Goal: Complete application form

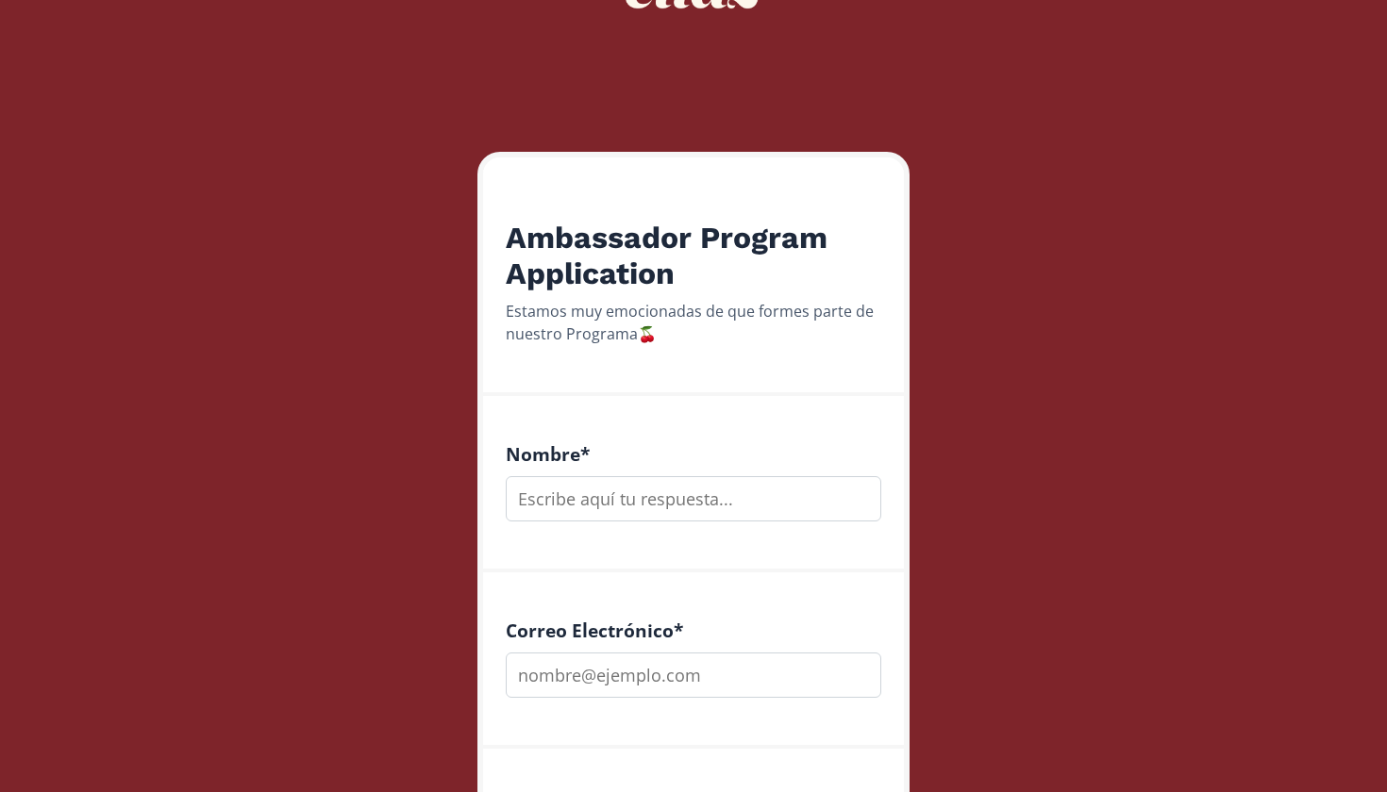
scroll to position [170, 0]
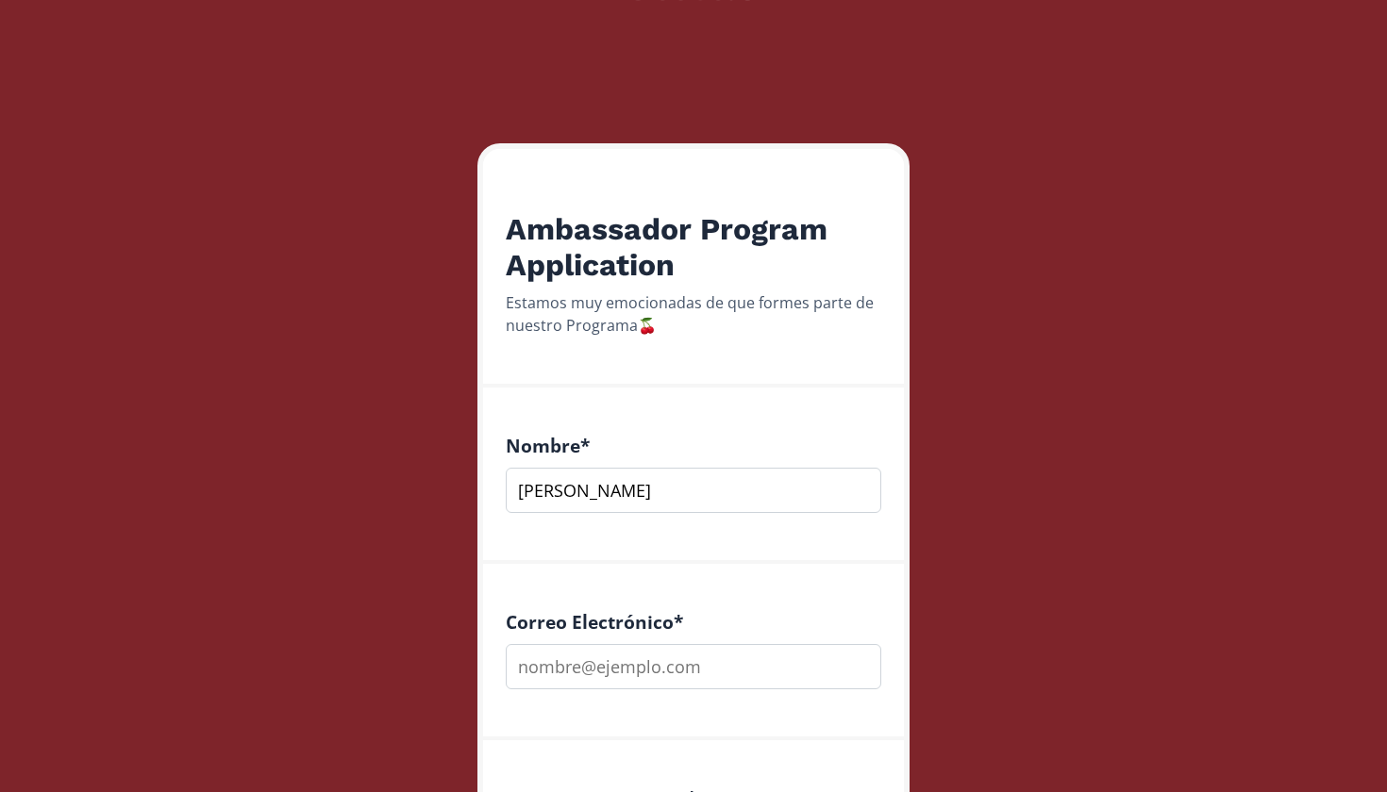
type input "[PERSON_NAME]"
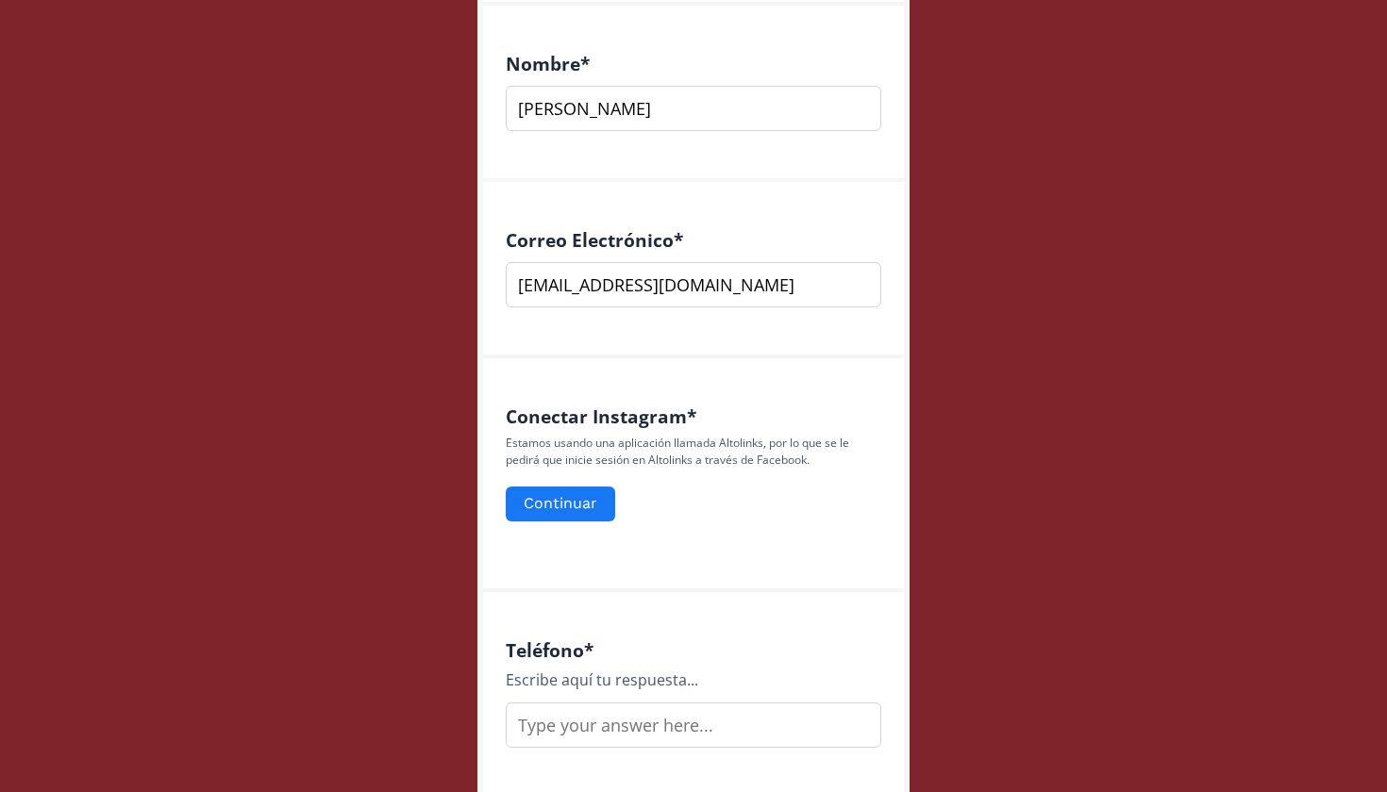
scroll to position [590, 0]
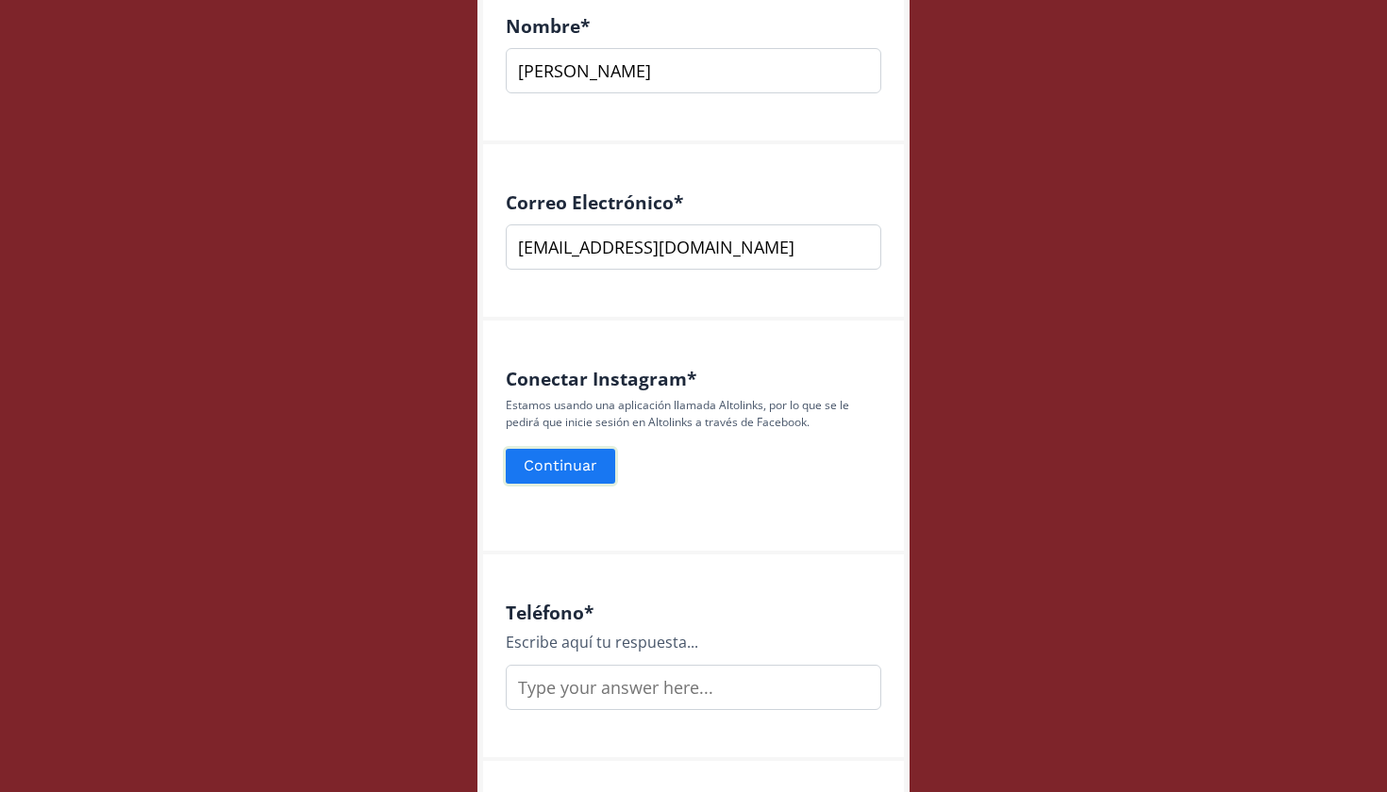
type input "[EMAIL_ADDRESS][DOMAIN_NAME]"
click at [556, 466] on button "Continuar" at bounding box center [560, 466] width 115 height 41
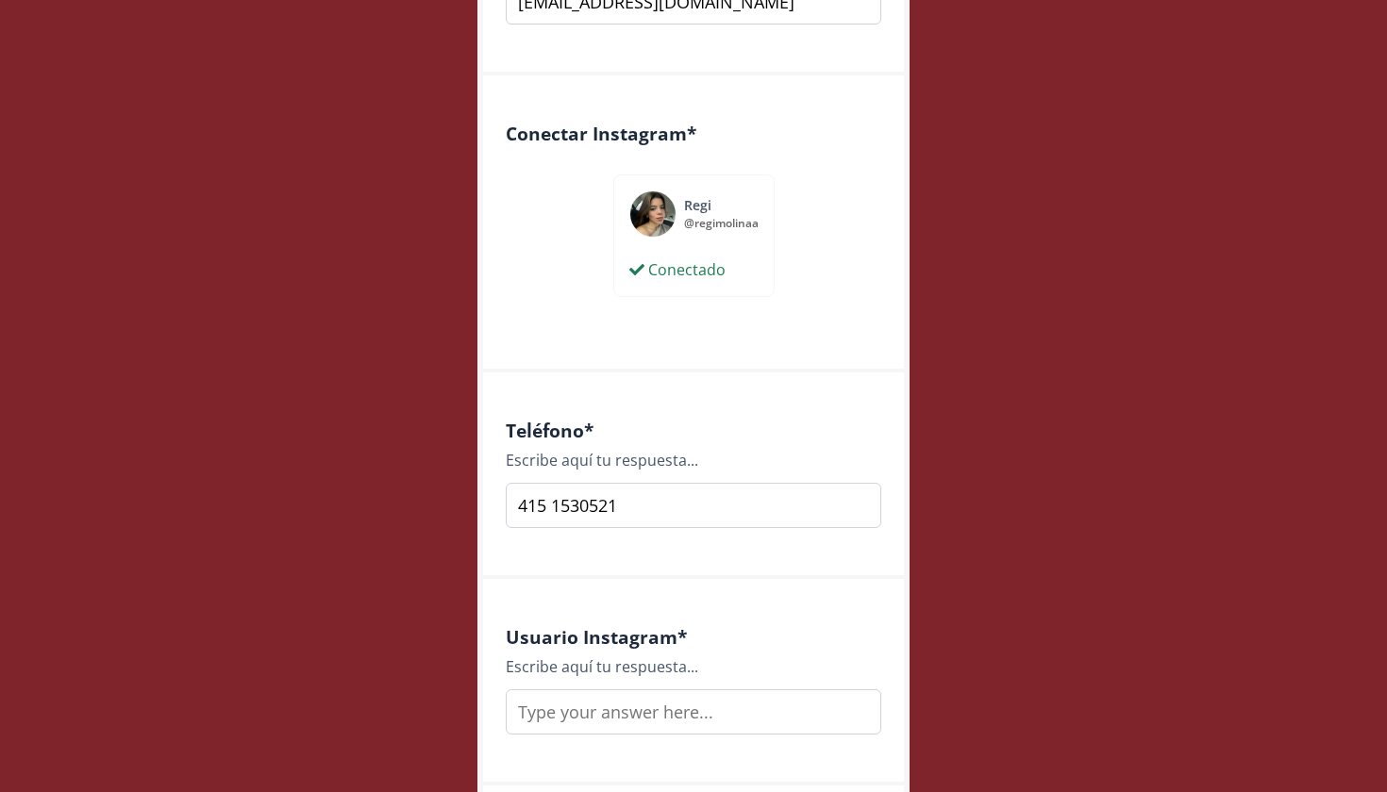
scroll to position [843, 0]
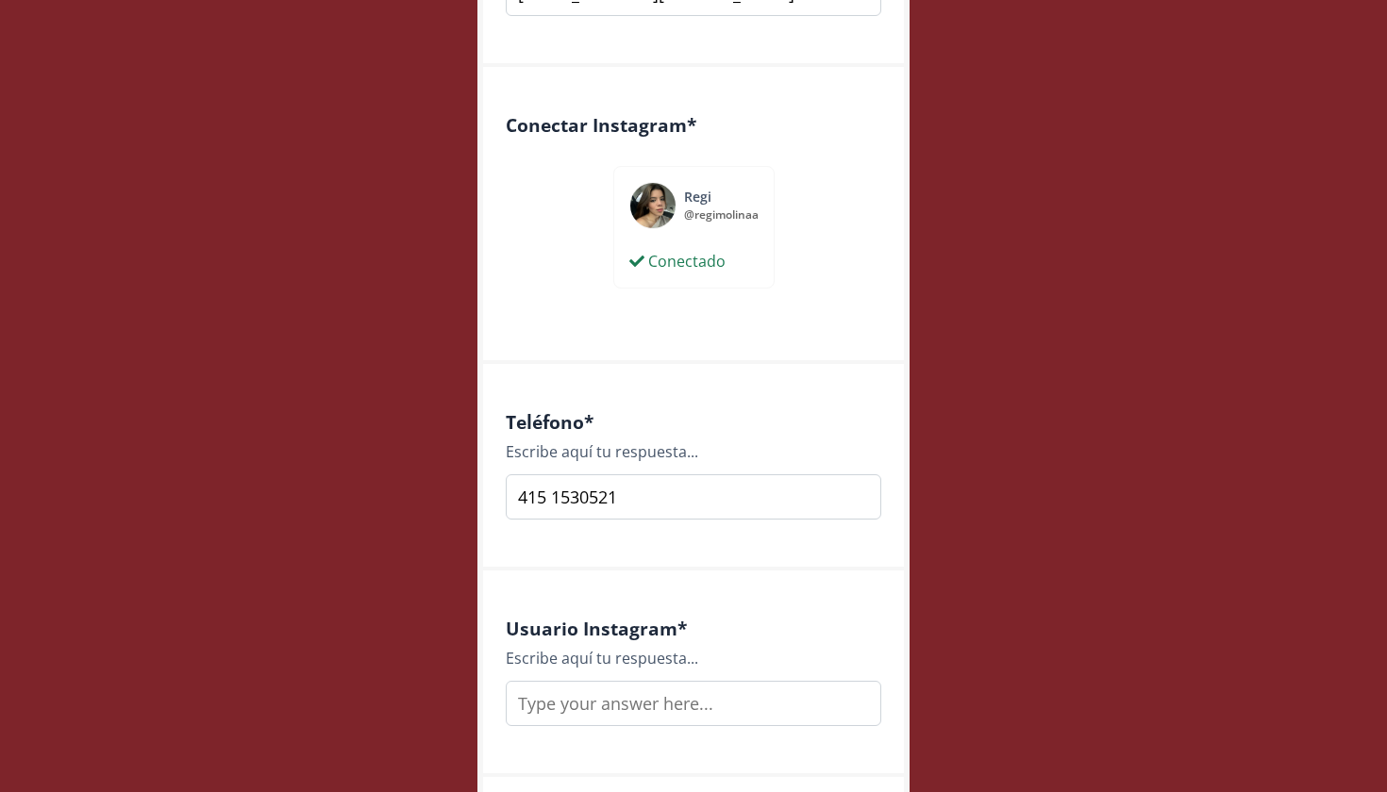
type input "415 1530521"
click at [691, 704] on input "text" at bounding box center [693, 703] width 375 height 45
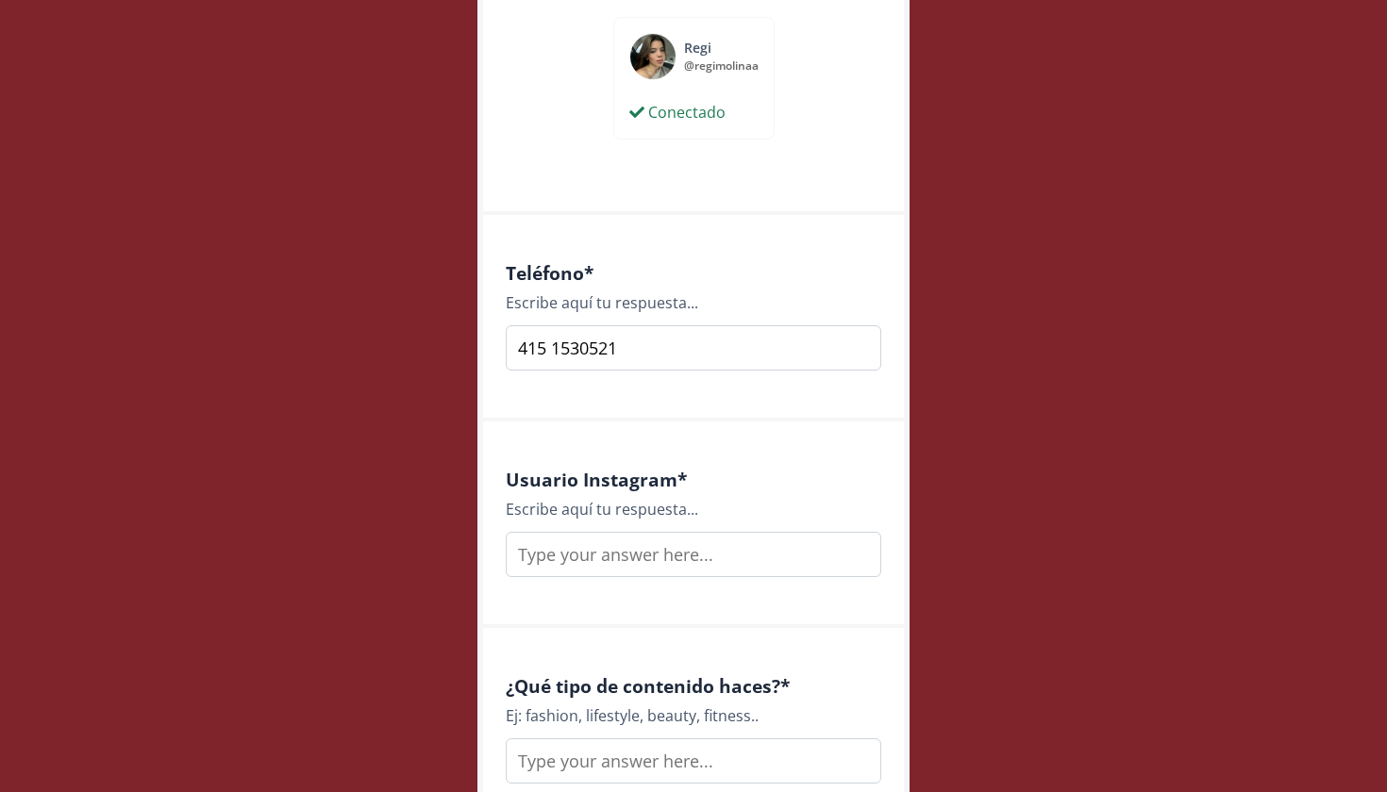
scroll to position [993, 0]
type input "regimolinaa"
click at [1007, 655] on div "Ambassador Program Application Estamos muy emocionadas de que formes parte de n…" at bounding box center [693, 760] width 1415 height 3506
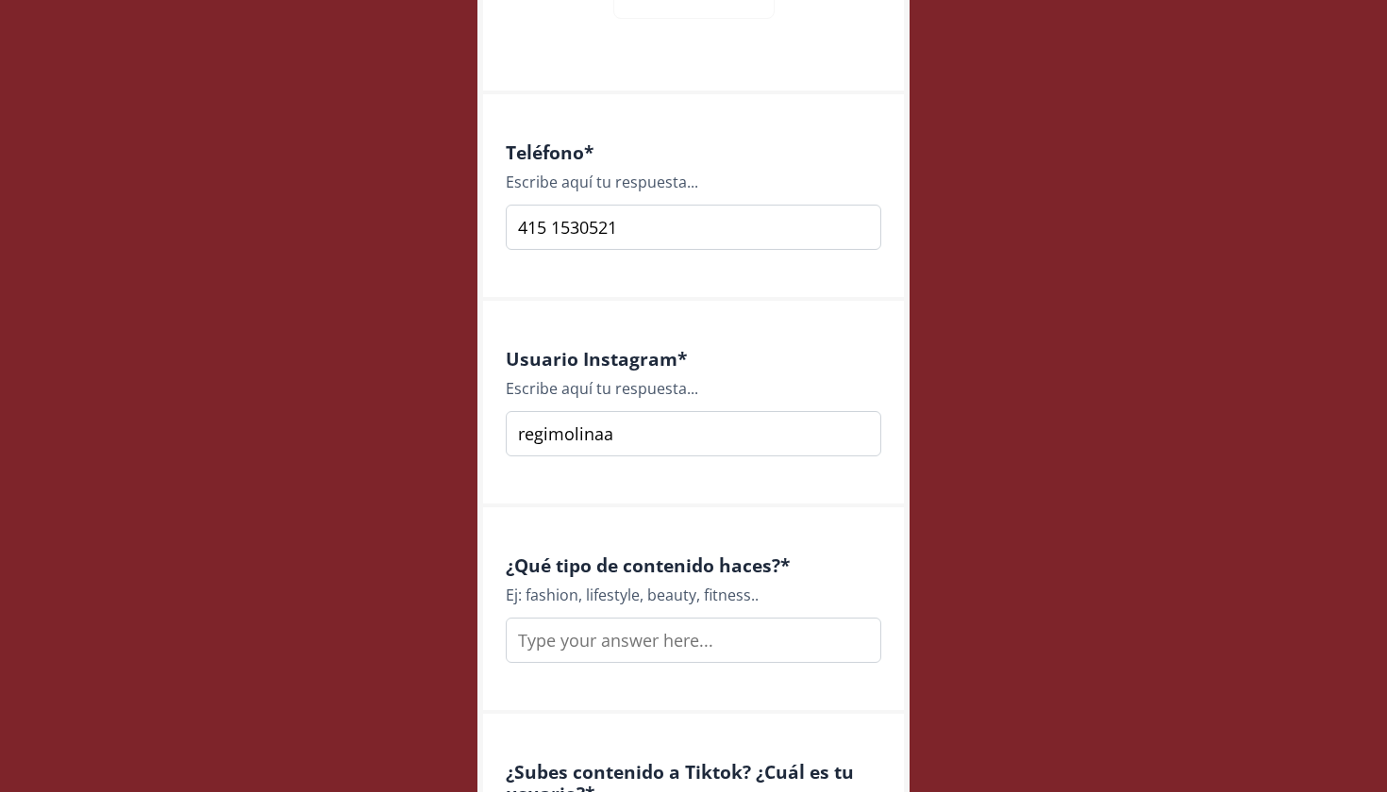
scroll to position [1144, 0]
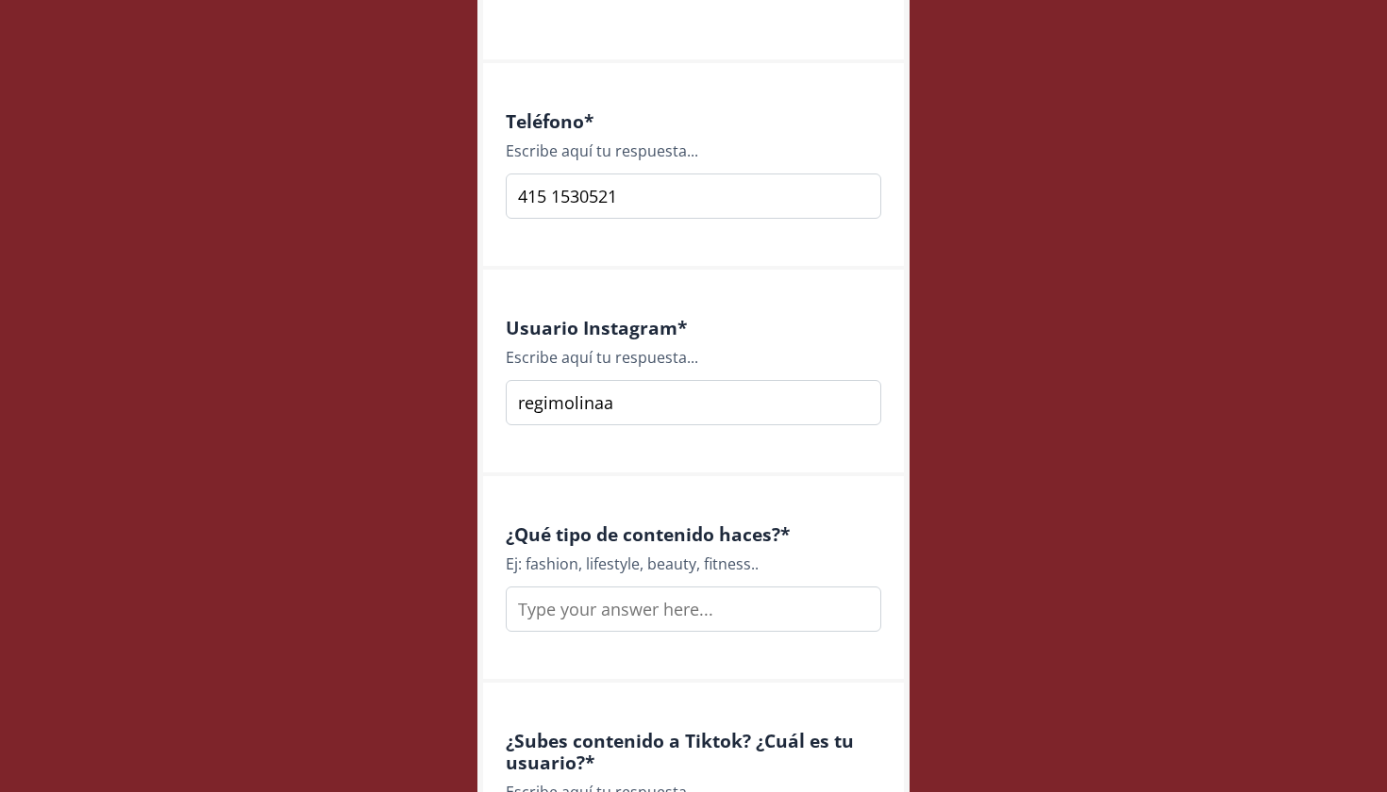
click at [727, 608] on input "text" at bounding box center [693, 609] width 375 height 45
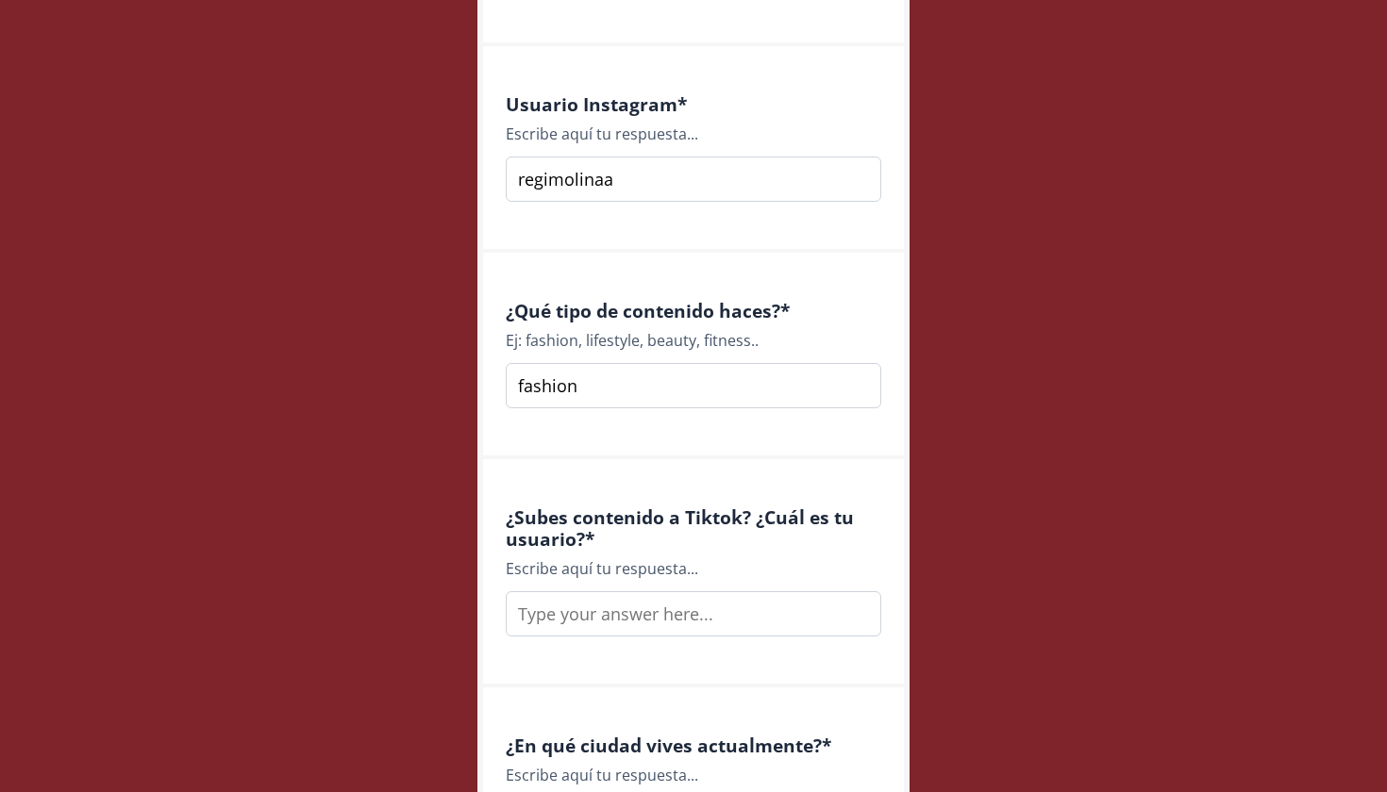
scroll to position [1370, 0]
type input "fashion"
click at [665, 615] on input "text" at bounding box center [693, 612] width 375 height 45
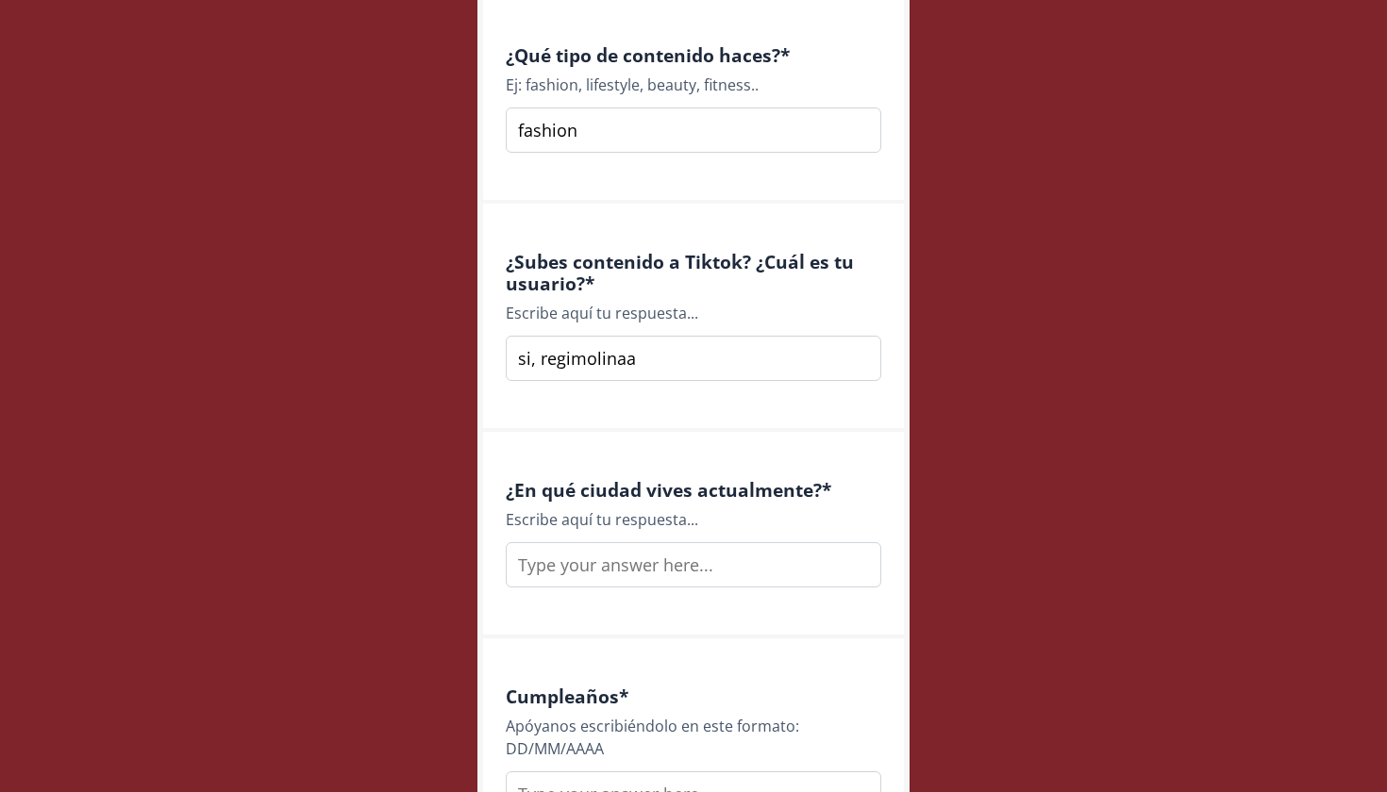
scroll to position [1641, 0]
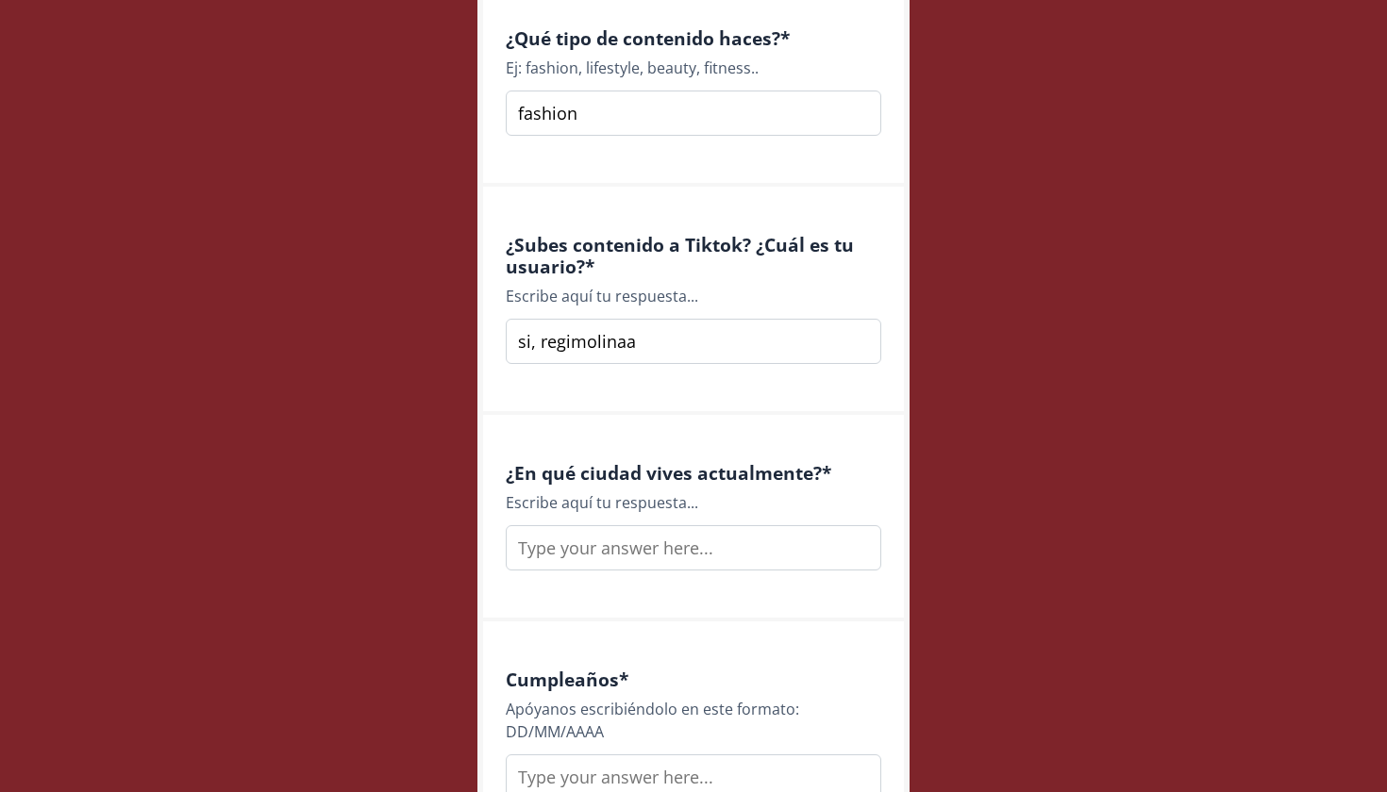
type input "si, regimolinaa"
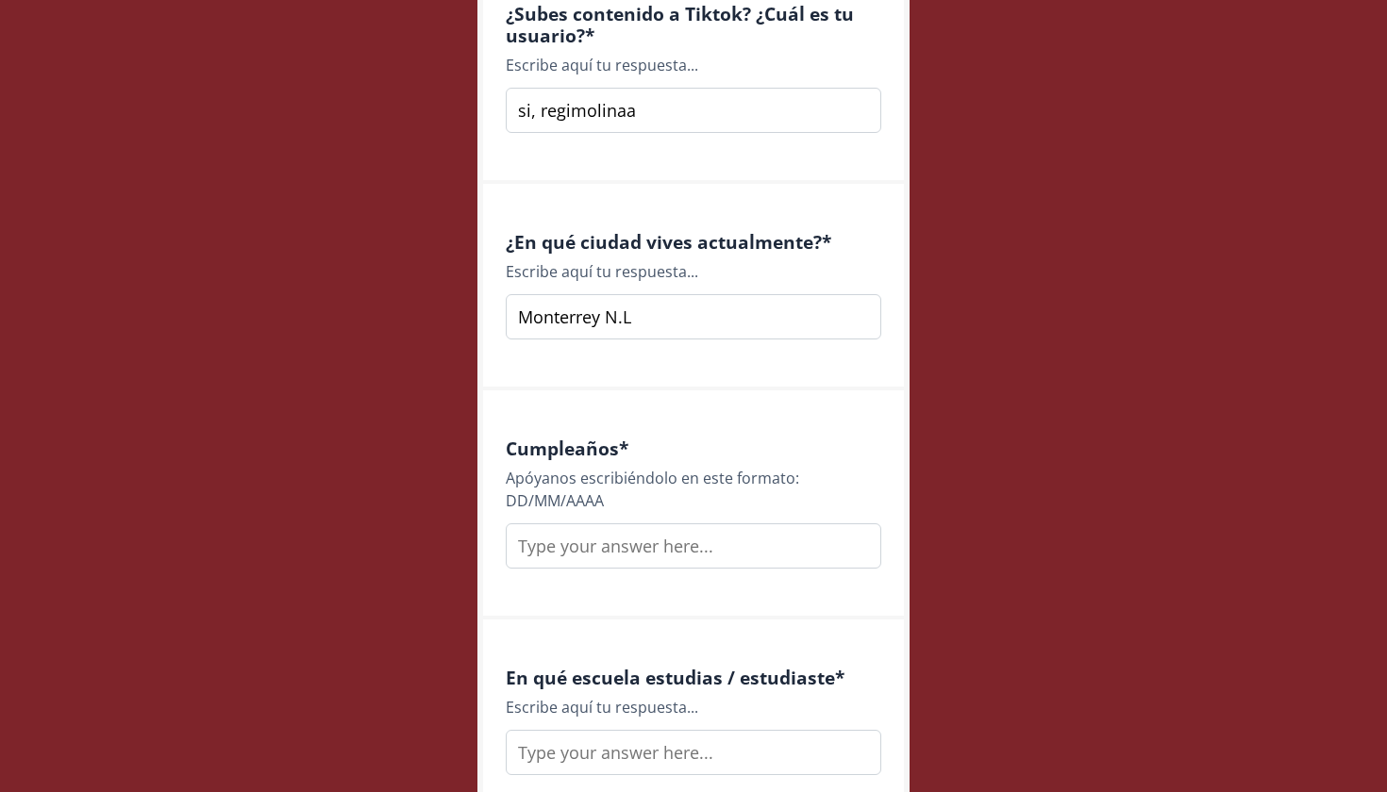
scroll to position [1906, 0]
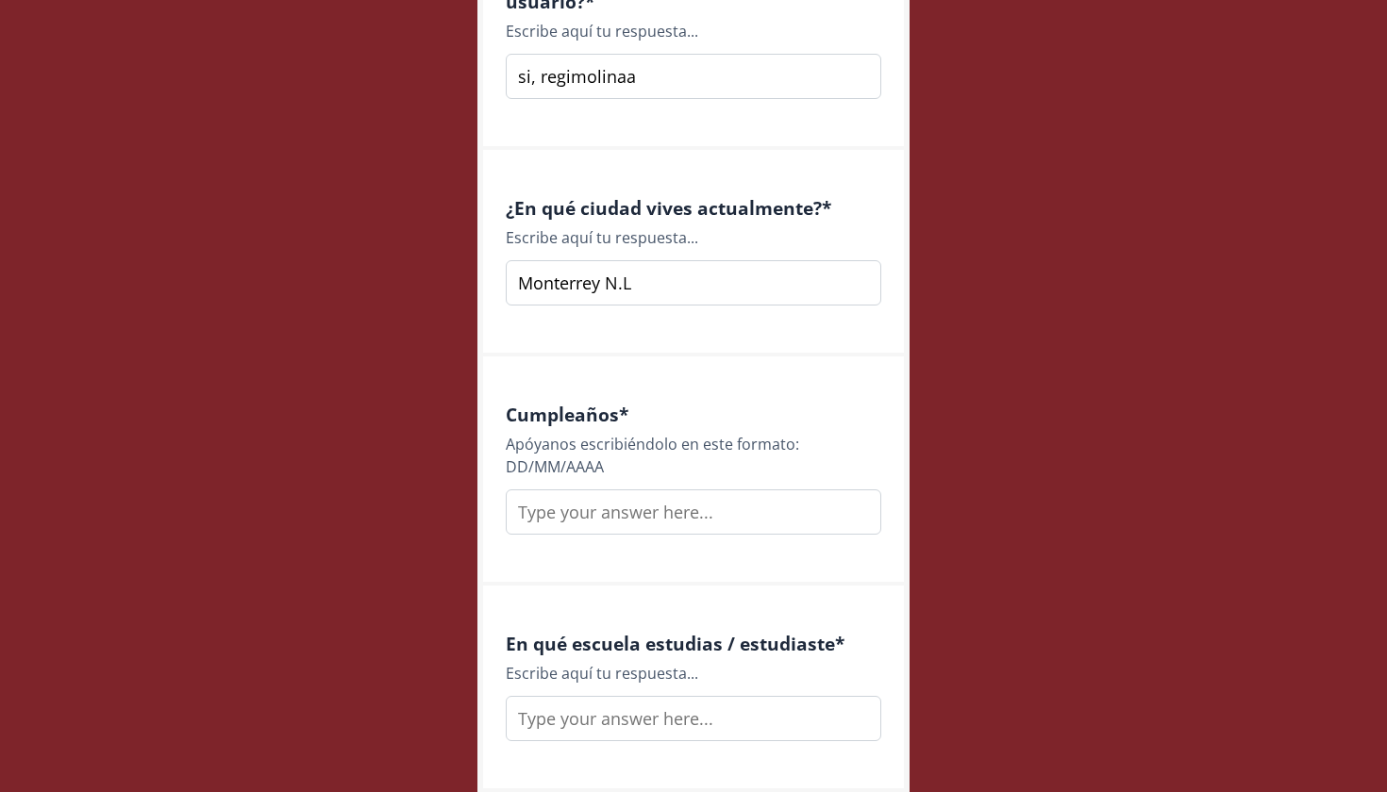
type input "Monterrey N.L"
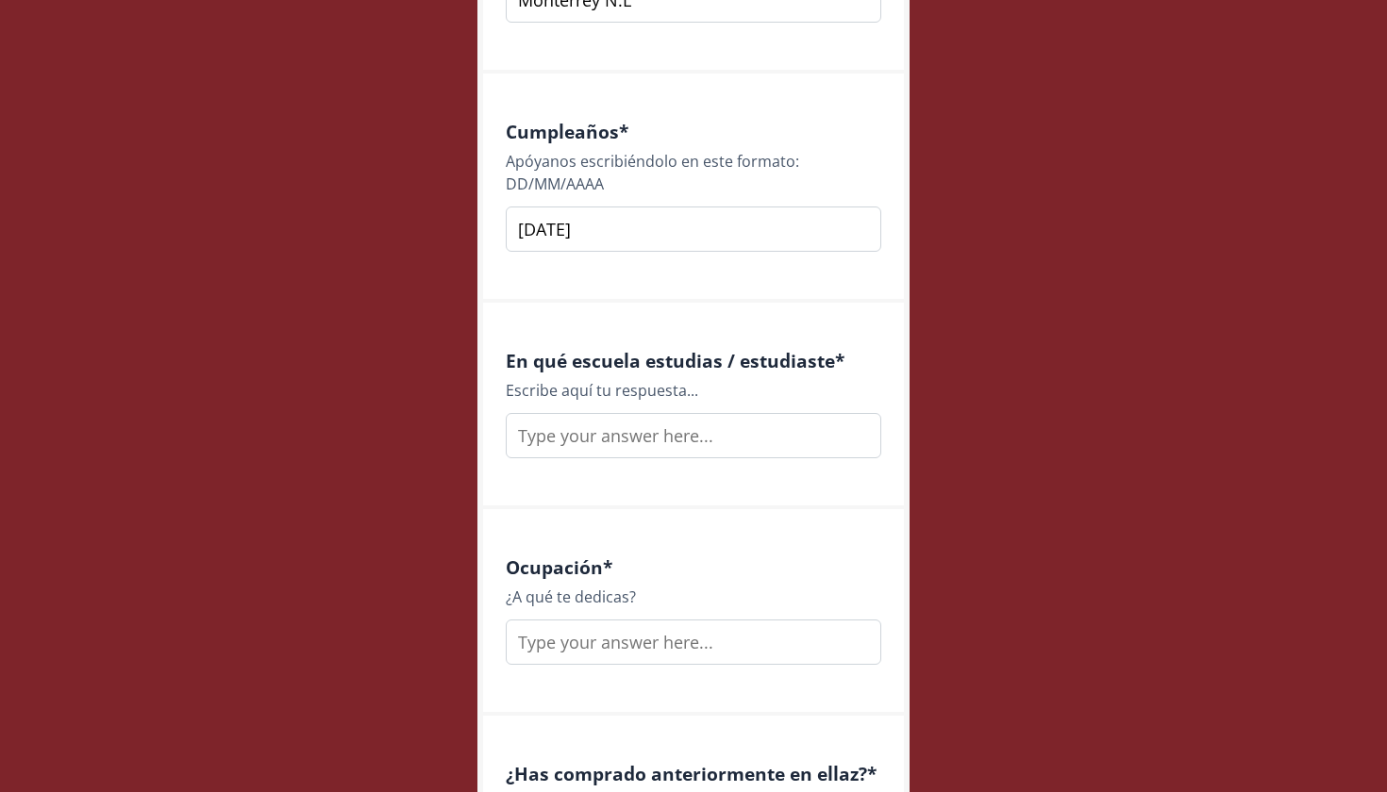
scroll to position [2208, 0]
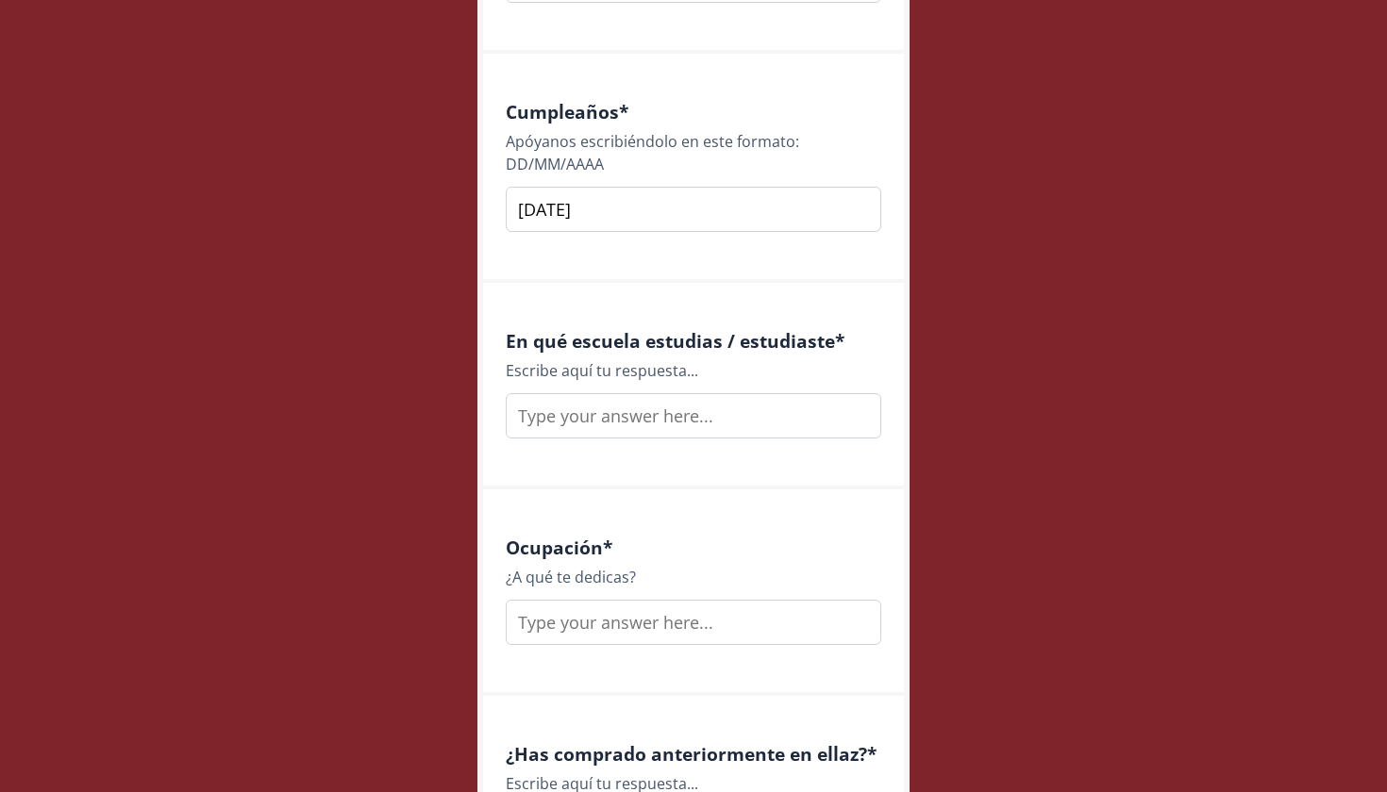
type input "[DATE]"
click at [620, 417] on input "text" at bounding box center [693, 415] width 375 height 45
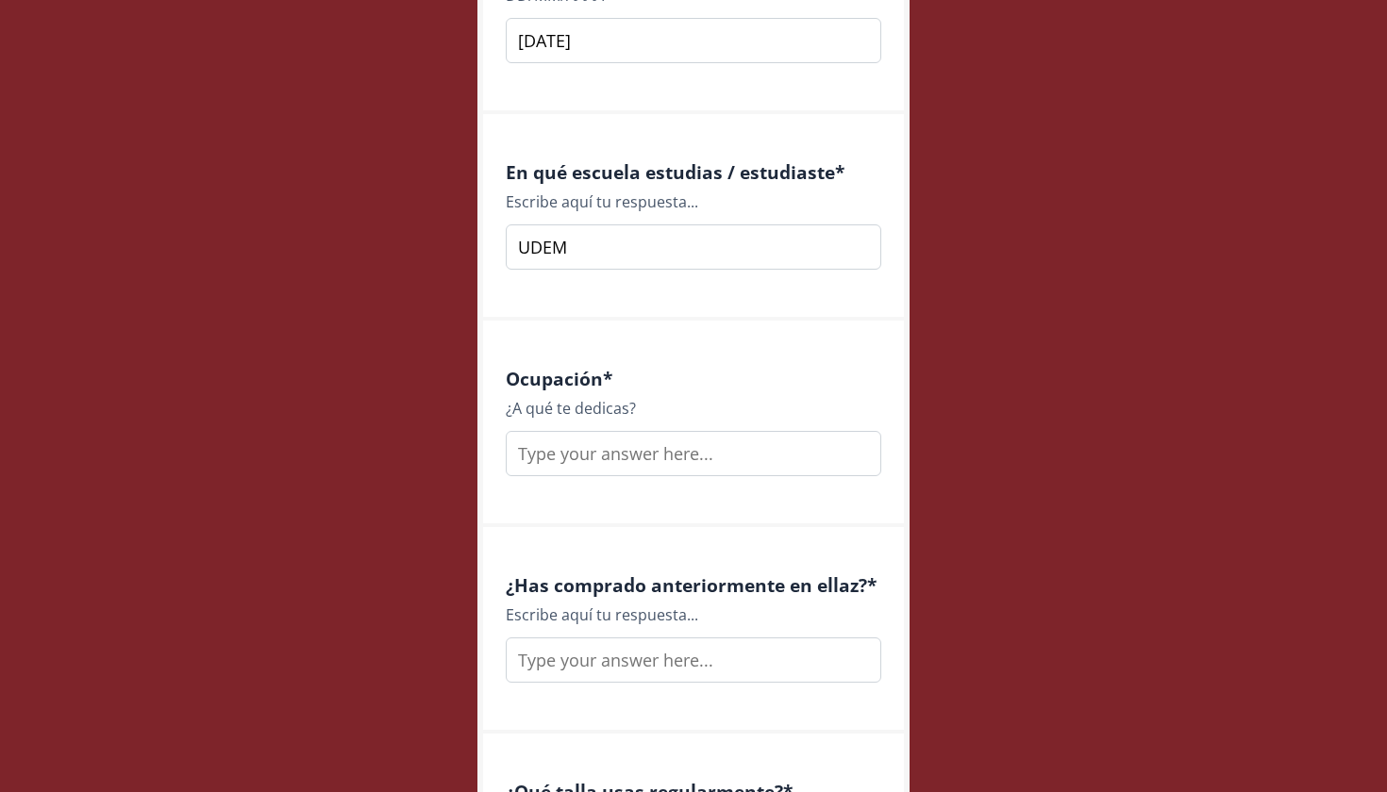
scroll to position [2401, 0]
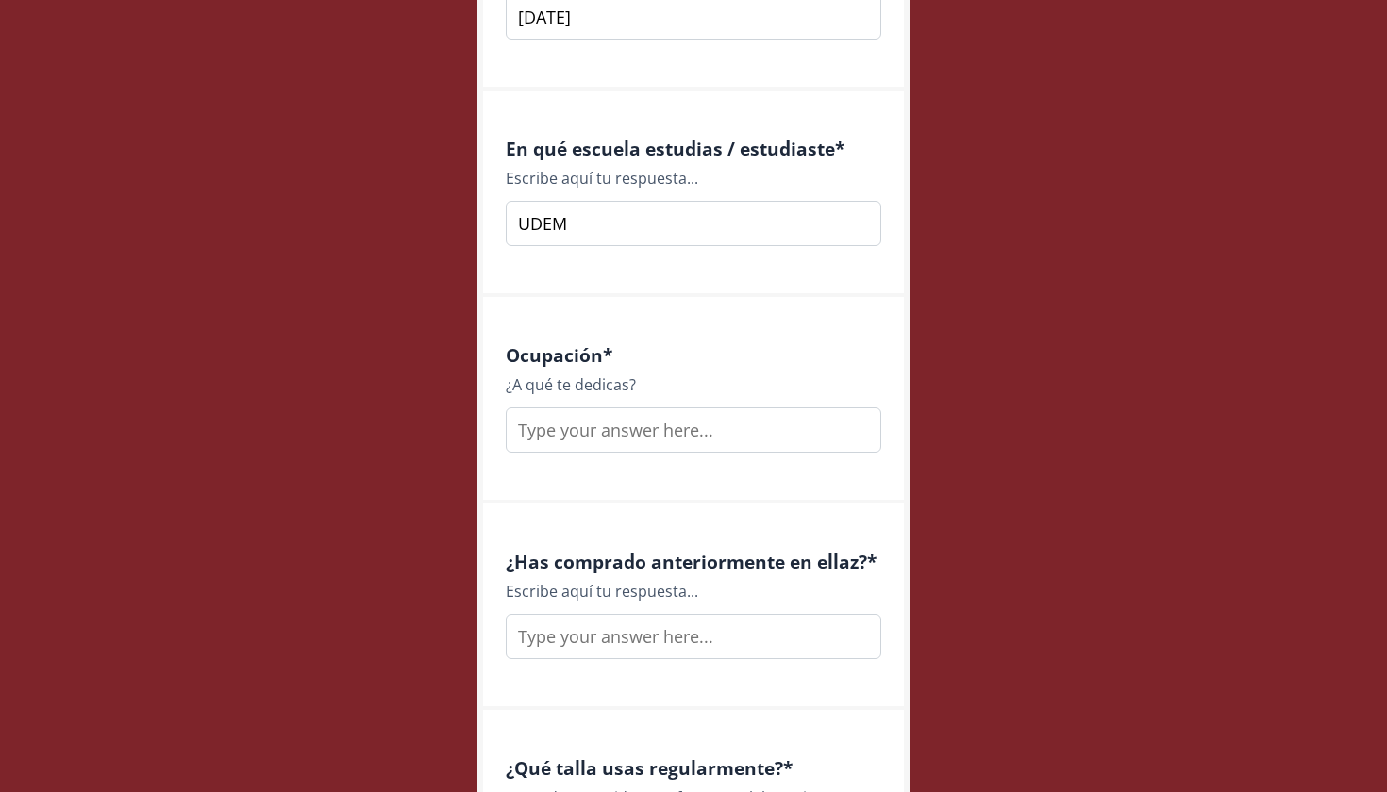
type input "UDEM"
click at [603, 438] on input "text" at bounding box center [693, 430] width 375 height 45
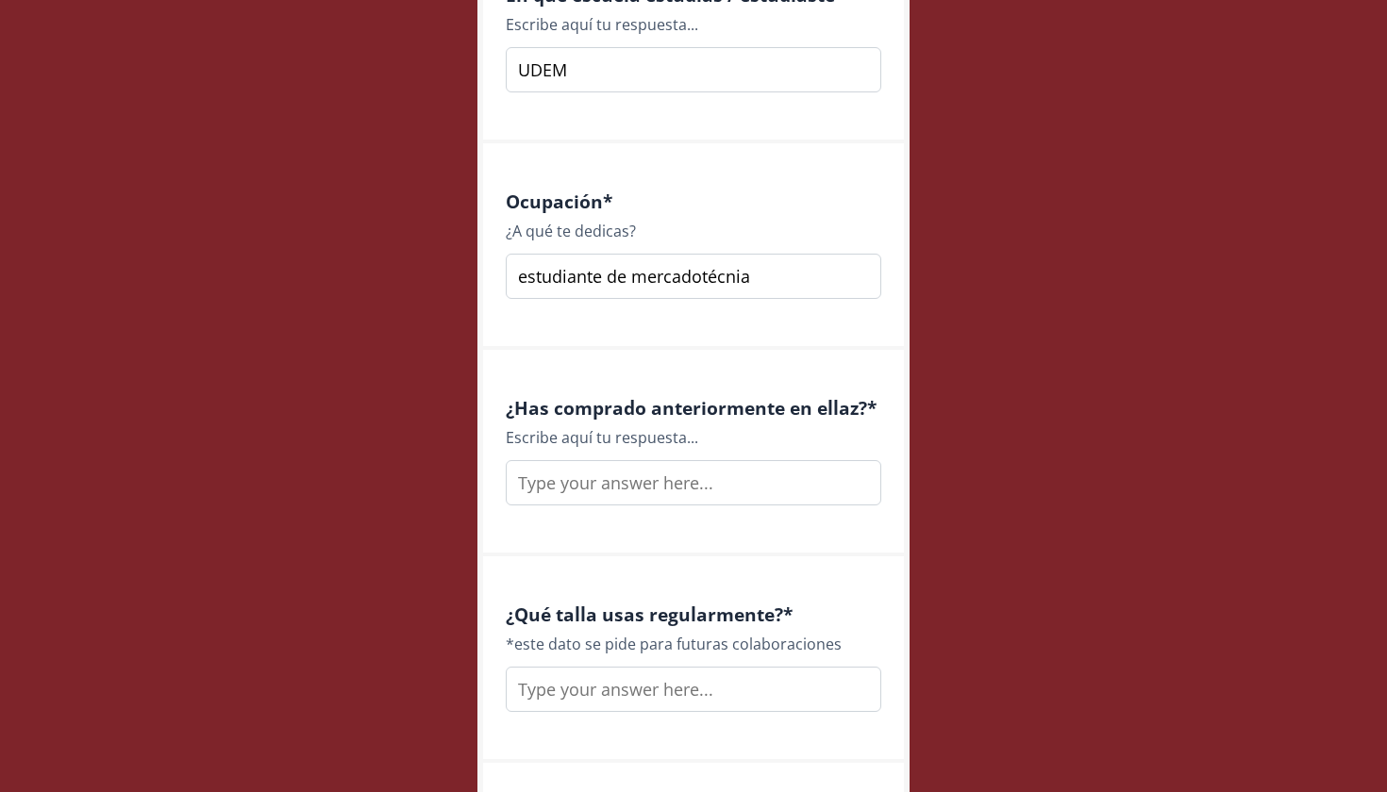
scroll to position [2557, 0]
click at [633, 515] on div "¿Has comprado anteriormente en ellaz? * Escribe aquí tu respuesta..." at bounding box center [693, 451] width 421 height 207
click at [631, 491] on input "text" at bounding box center [693, 480] width 375 height 45
type input "estudiante de mercadotecnia"
click at [706, 450] on div "¿Has comprado anteriormente en ellaz? * Escribe aquí tu respuesta..." at bounding box center [693, 449] width 375 height 108
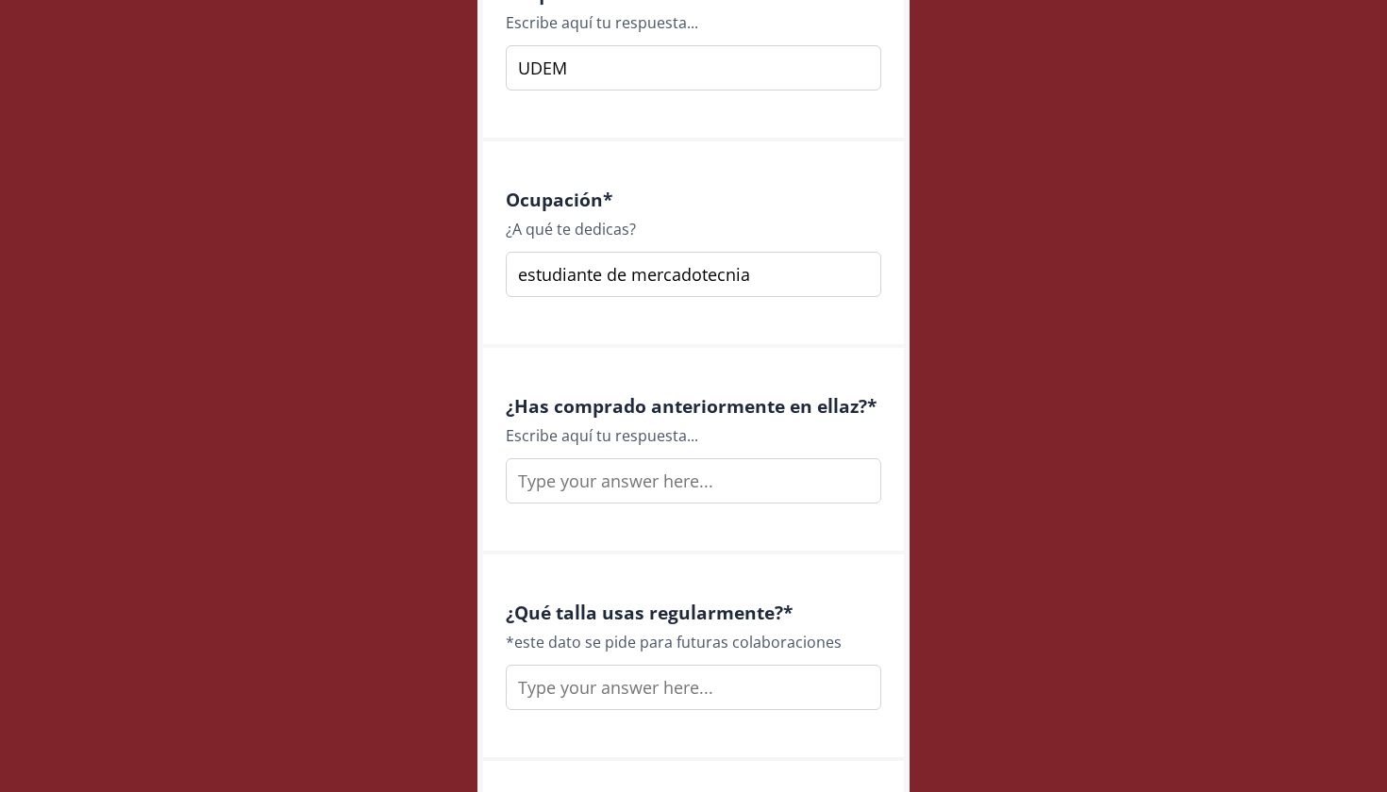
click at [706, 450] on div "¿Has comprado anteriormente en ellaz? * Escribe aquí tu respuesta..." at bounding box center [693, 449] width 375 height 108
click at [706, 470] on input "text" at bounding box center [693, 480] width 375 height 45
type input "m"
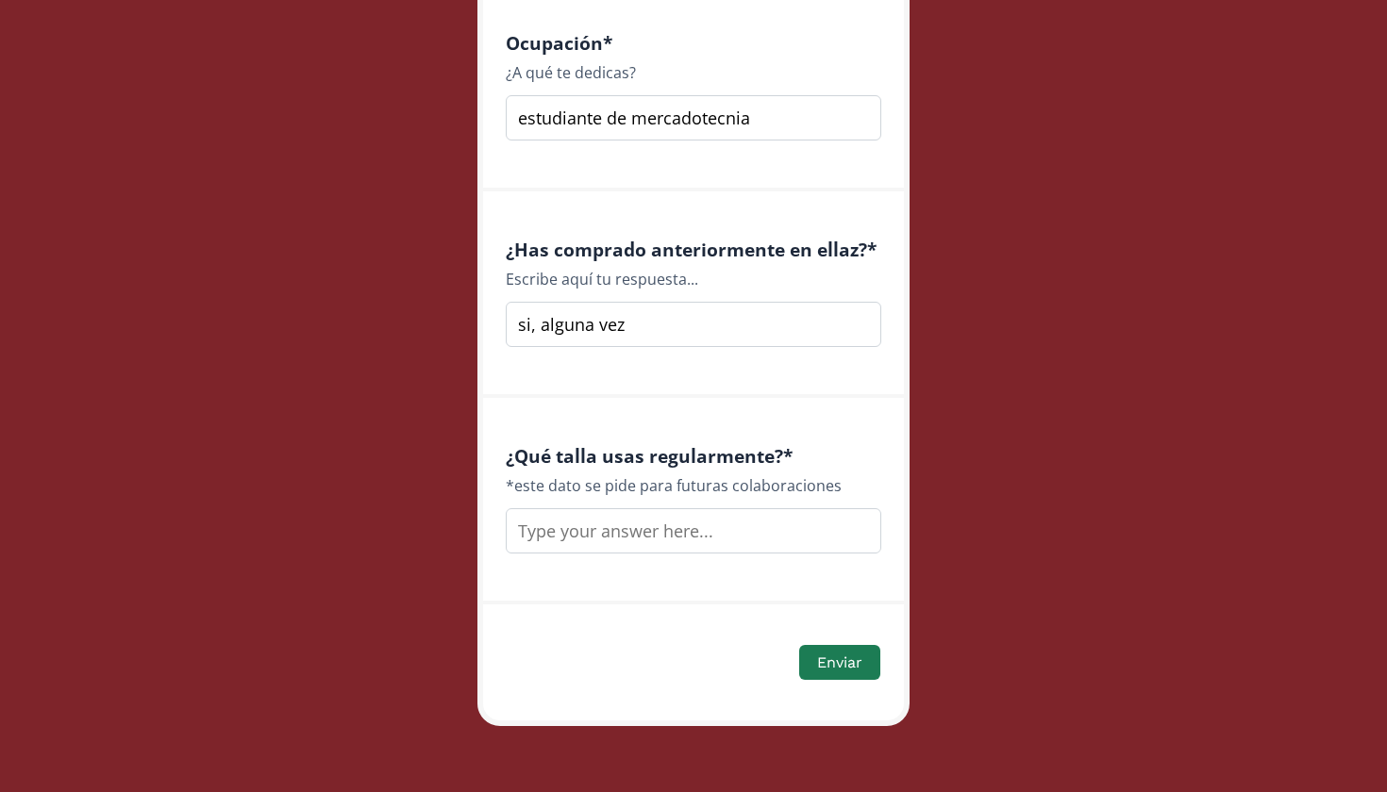
scroll to position [2712, 0]
type input "si, alguna vez"
click at [657, 525] on input "text" at bounding box center [693, 531] width 375 height 45
type input "S"
click at [839, 671] on button "Enviar" at bounding box center [839, 663] width 87 height 41
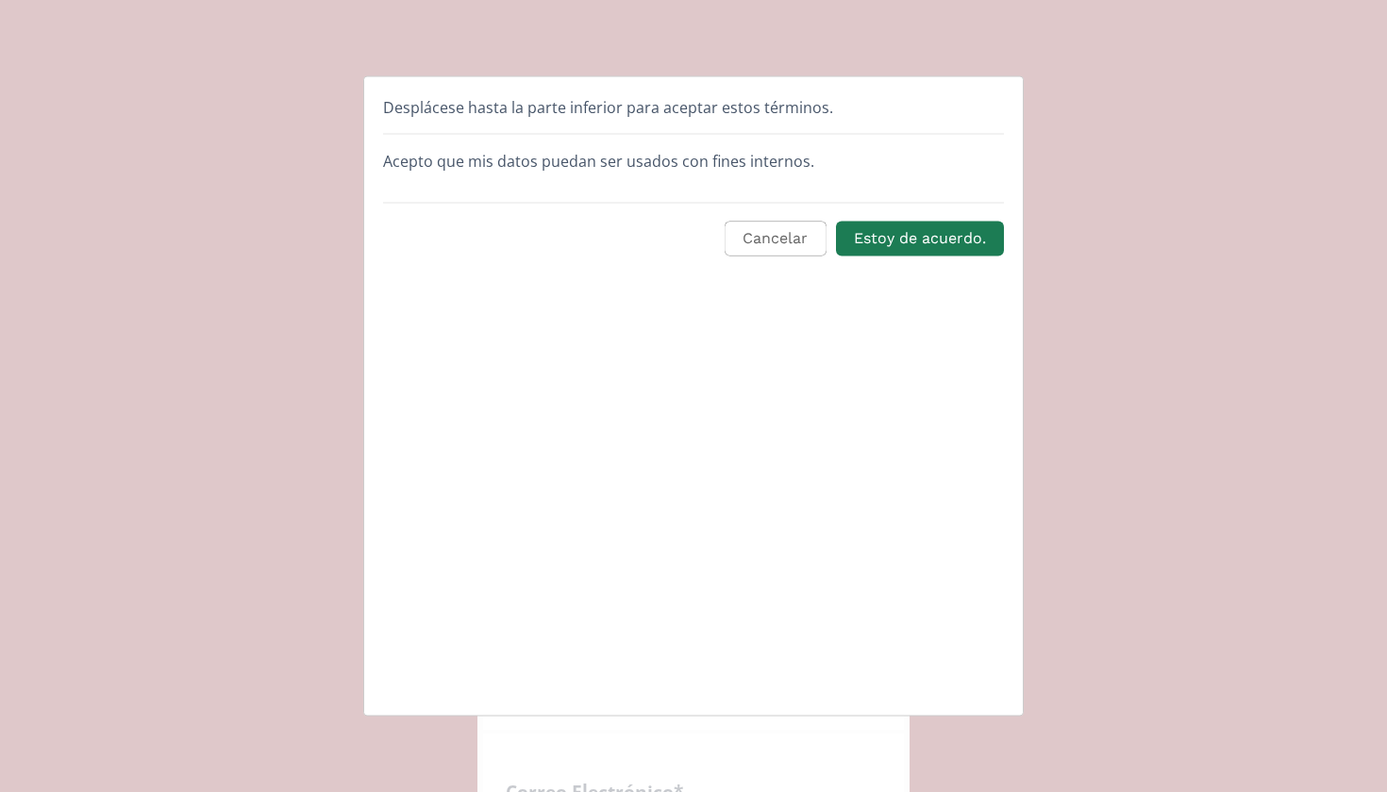
scroll to position [0, 0]
click at [922, 246] on button "Estoy de acuerdo." at bounding box center [920, 239] width 174 height 41
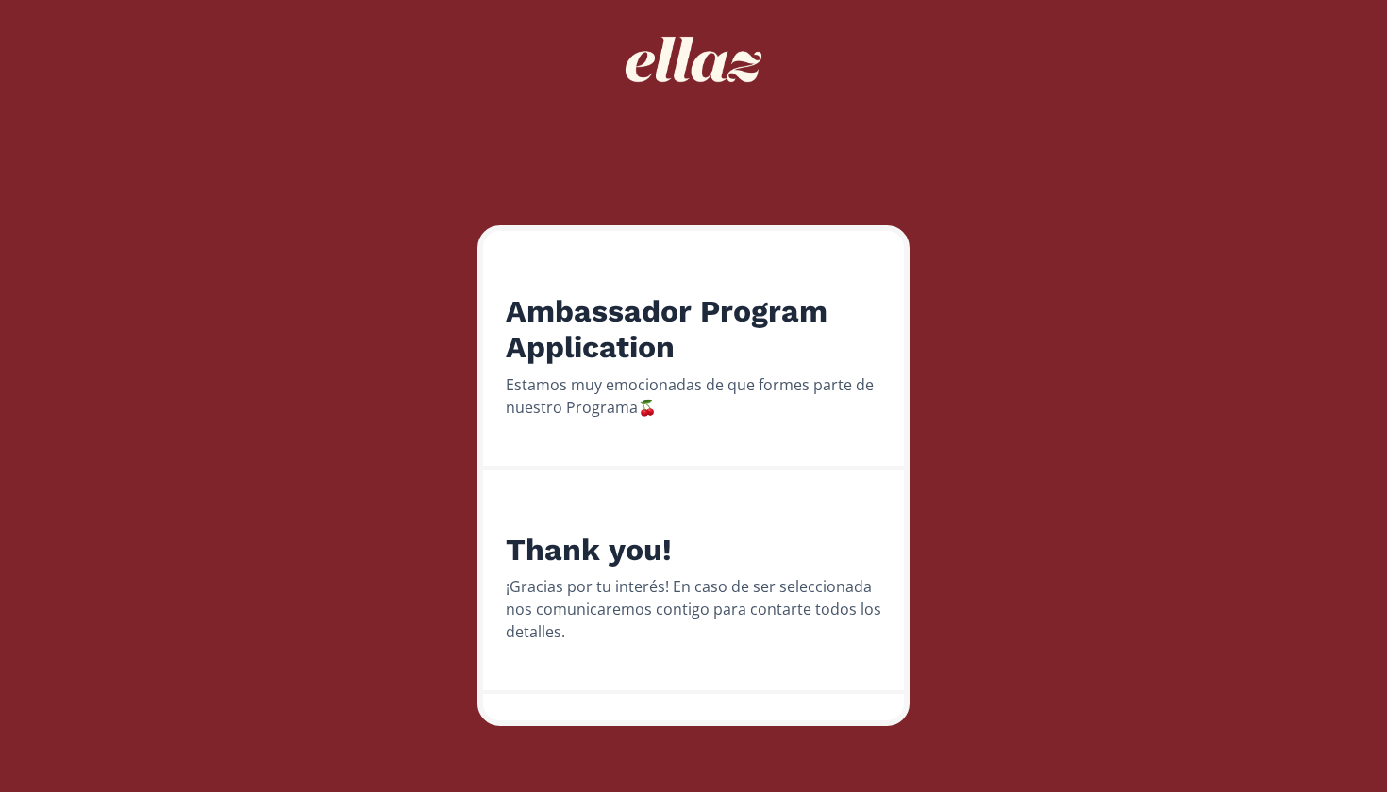
scroll to position [87, 0]
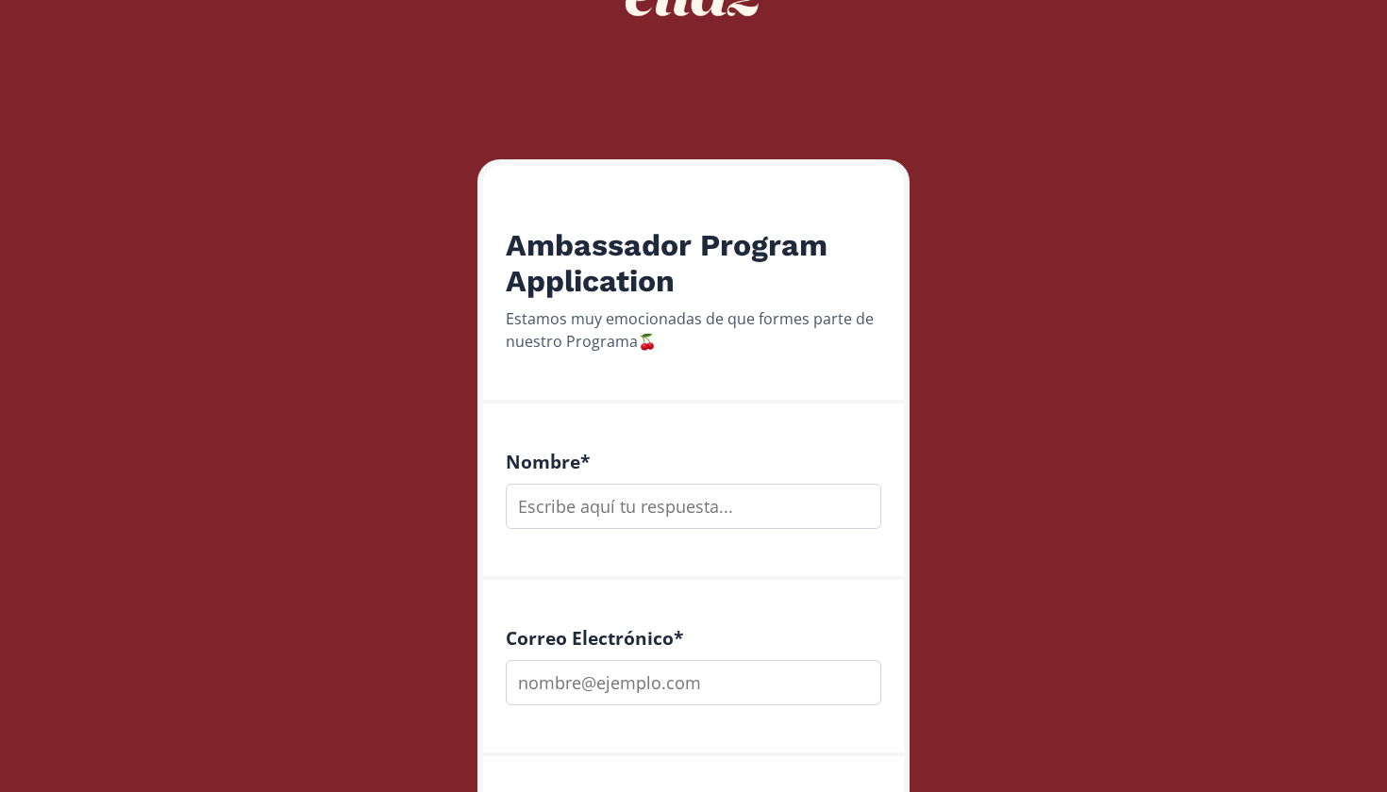
scroll to position [158, 0]
